Goal: Transaction & Acquisition: Download file/media

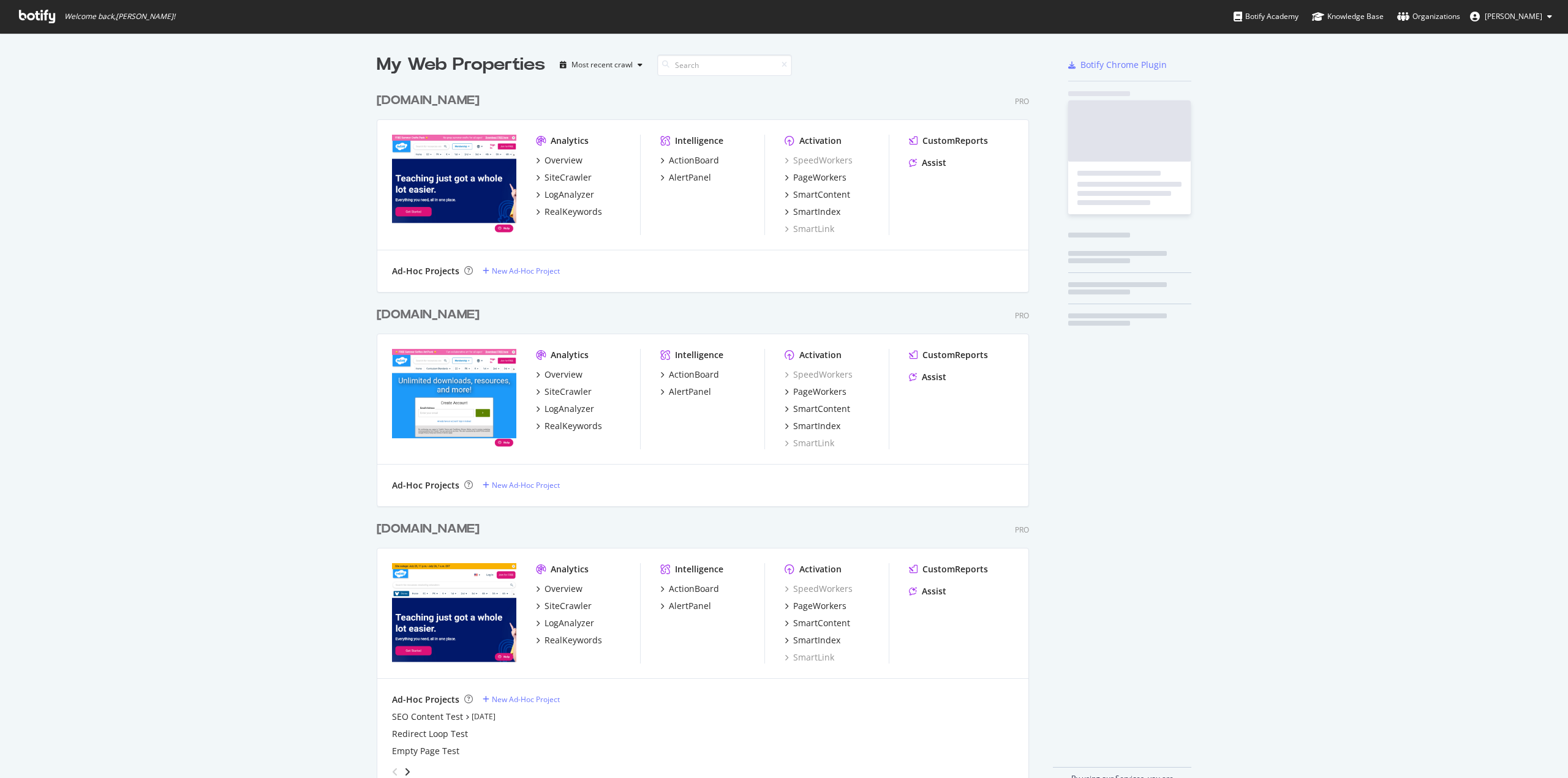
scroll to position [767, 1547]
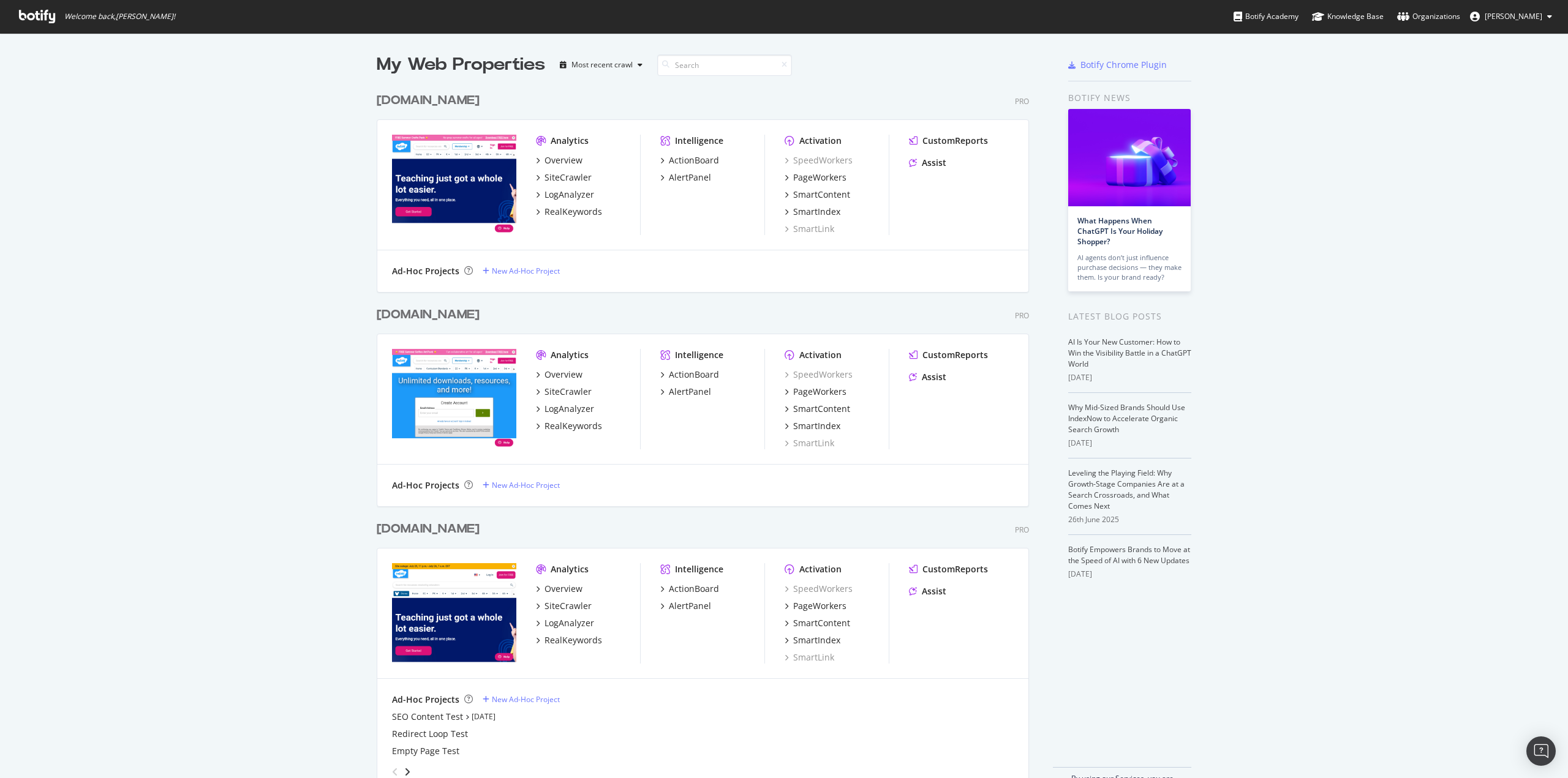
click at [419, 318] on div "[DOMAIN_NAME]" at bounding box center [428, 315] width 103 height 18
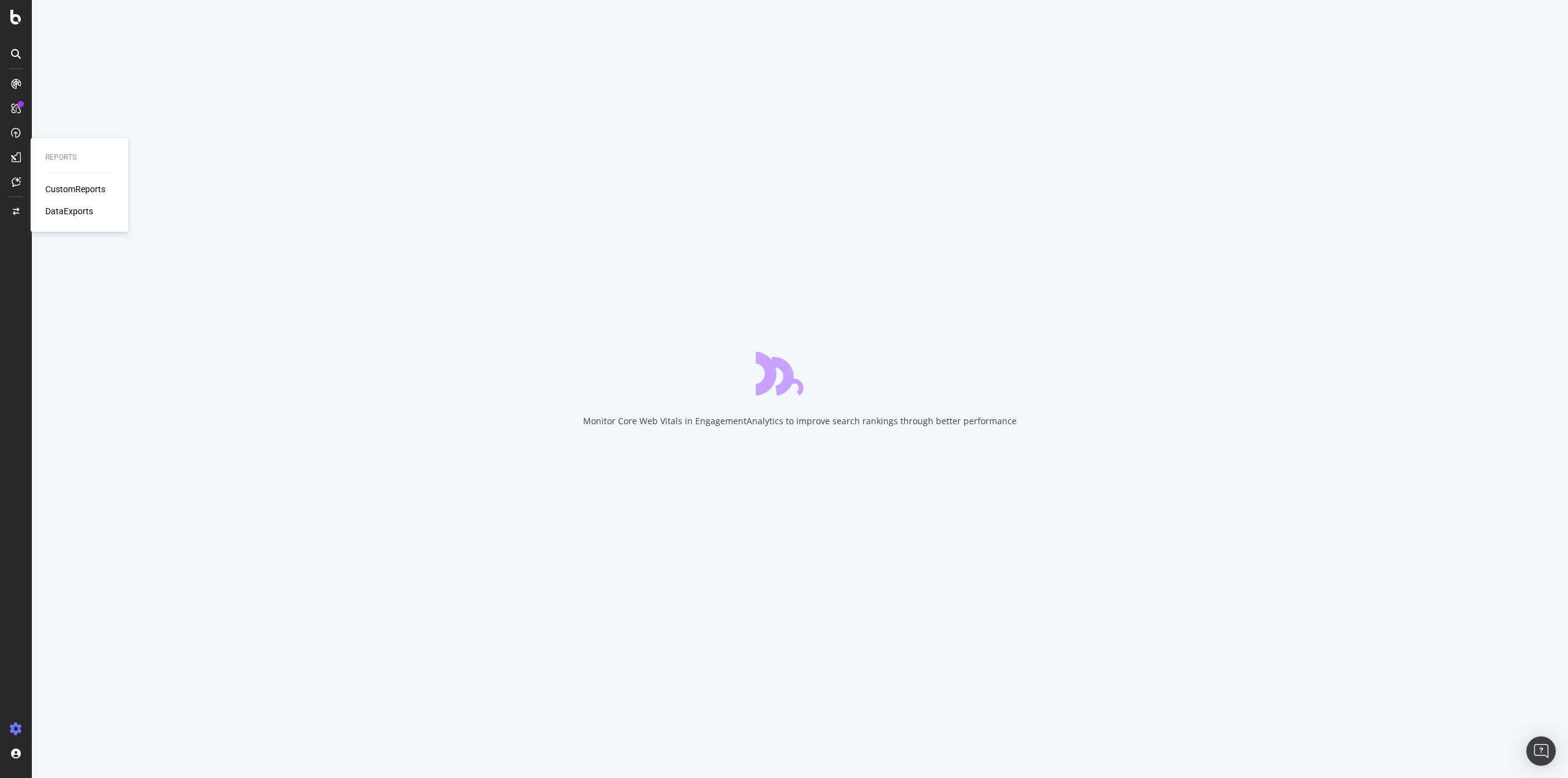
click at [66, 210] on div "DataExports" at bounding box center [69, 210] width 48 height 12
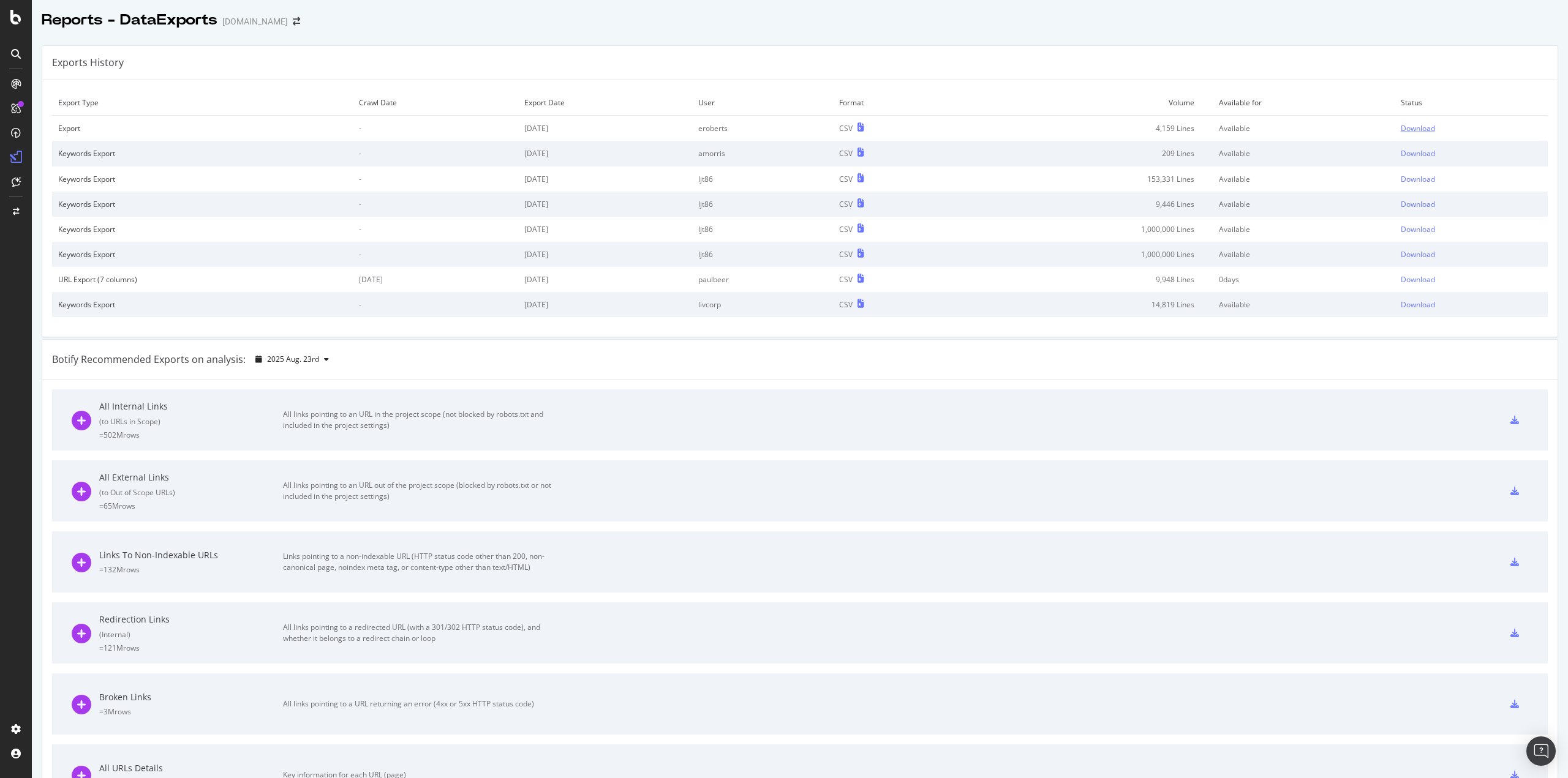
drag, startPoint x: 1413, startPoint y: 127, endPoint x: 1171, endPoint y: 106, distance: 242.9
click at [1413, 128] on div "Download" at bounding box center [1418, 128] width 34 height 11
